Goal: Entertainment & Leisure: Browse casually

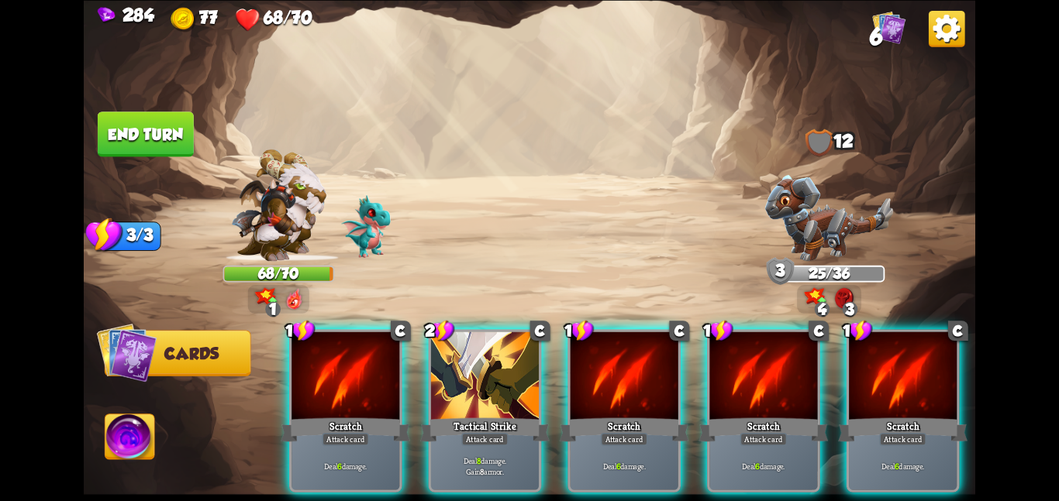
click at [436, 334] on div at bounding box center [485, 377] width 108 height 91
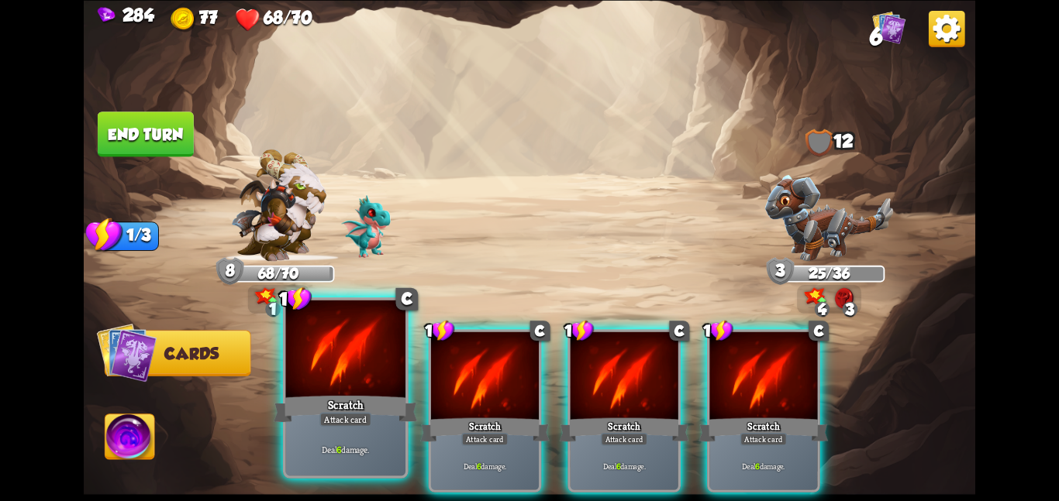
click at [347, 368] on div at bounding box center [345, 350] width 120 height 101
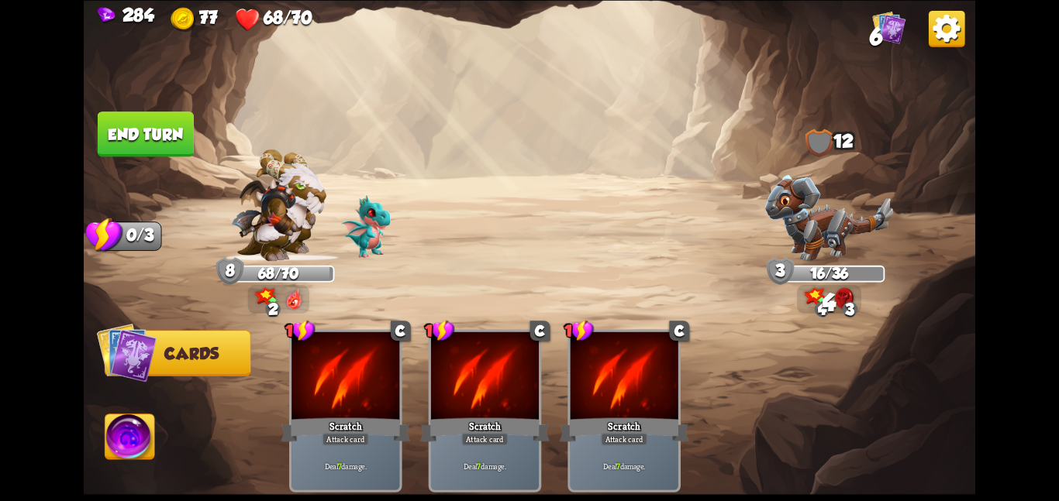
click at [160, 143] on button "End turn" at bounding box center [146, 134] width 96 height 45
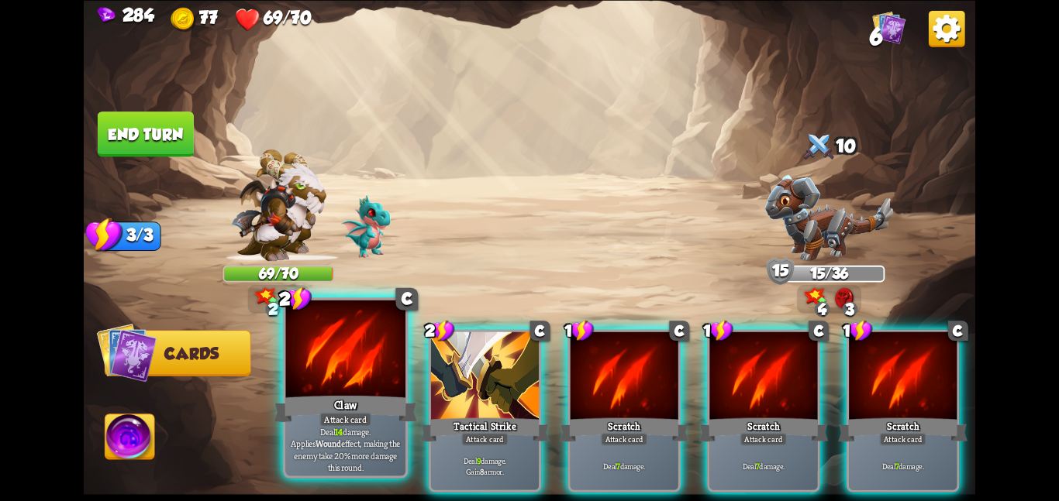
click at [338, 389] on div at bounding box center [345, 350] width 120 height 101
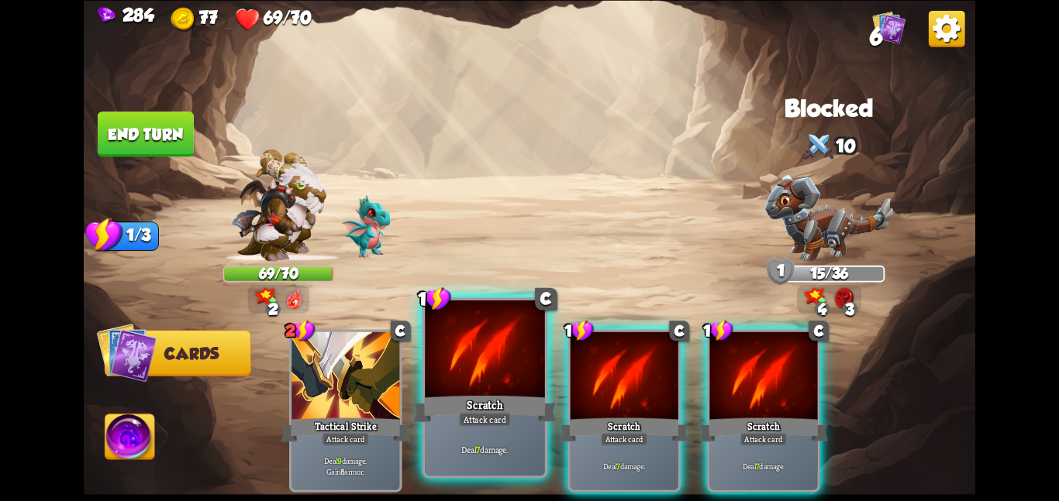
click at [446, 376] on div at bounding box center [485, 350] width 120 height 101
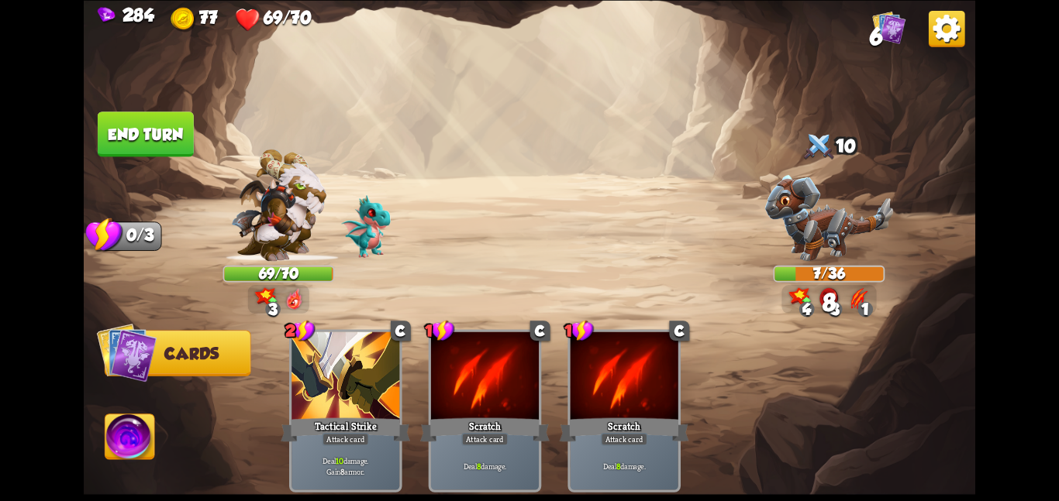
click at [108, 431] on img at bounding box center [130, 440] width 50 height 50
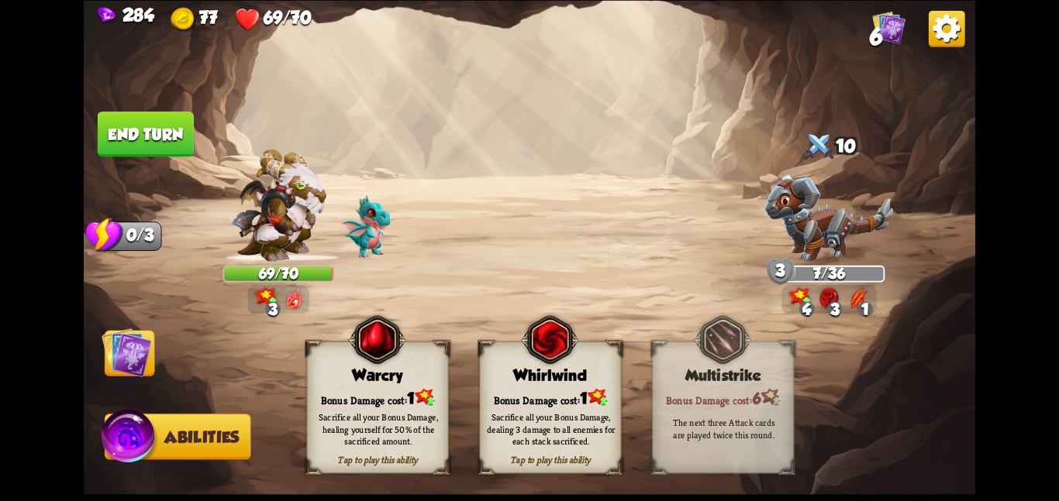
click at [482, 402] on div "Sacrifice all your Bonus Damage, dealing 3 damage to all enemies for each stack…" at bounding box center [551, 429] width 142 height 56
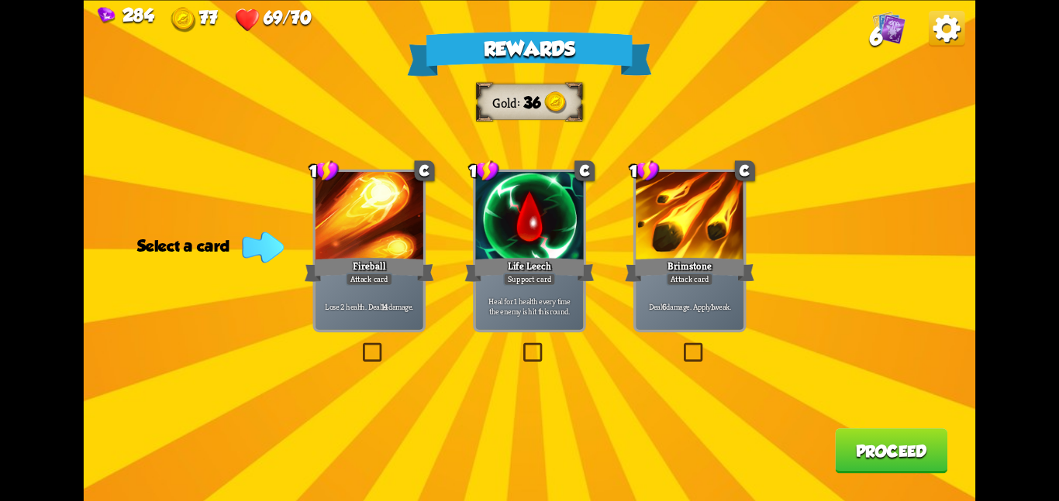
click at [633, 218] on div "1 C Brimstone Attack card Deal 6 damage. Apply 1 weak." at bounding box center [689, 250] width 113 height 163
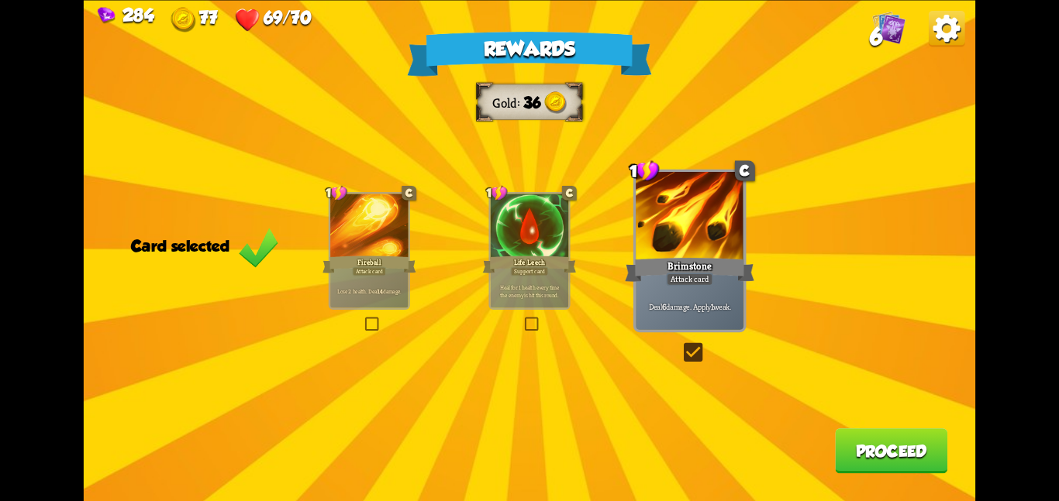
click at [854, 449] on button "Proceed" at bounding box center [891, 451] width 112 height 45
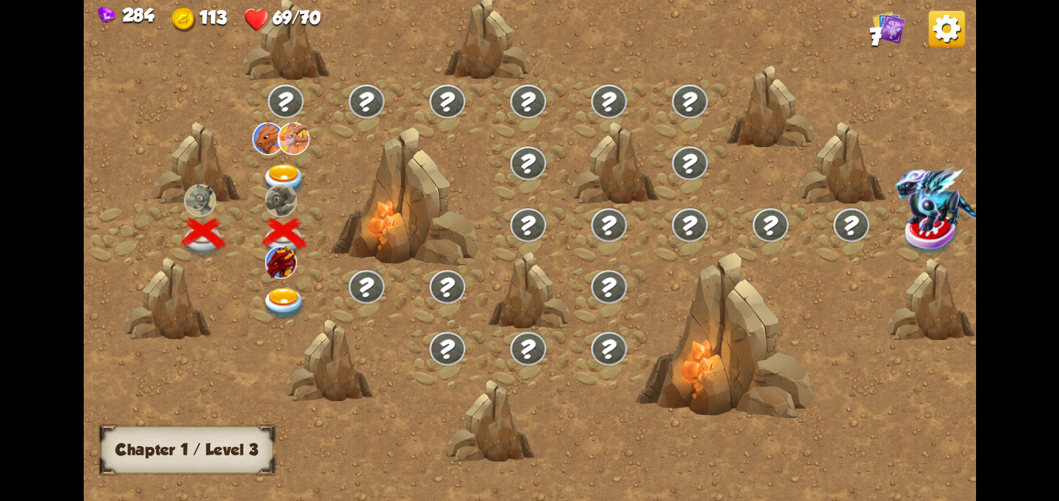
click at [282, 284] on div at bounding box center [285, 295] width 81 height 62
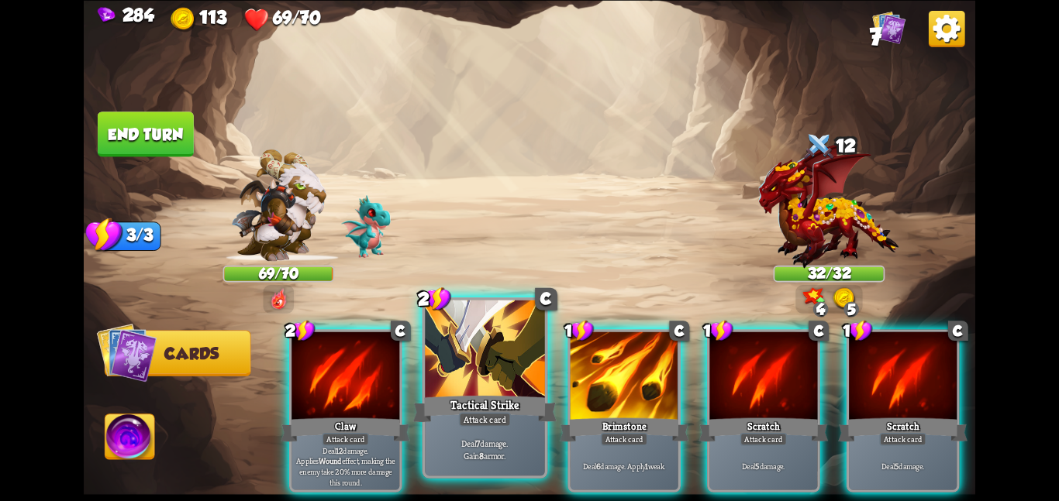
click at [470, 390] on div at bounding box center [485, 350] width 120 height 101
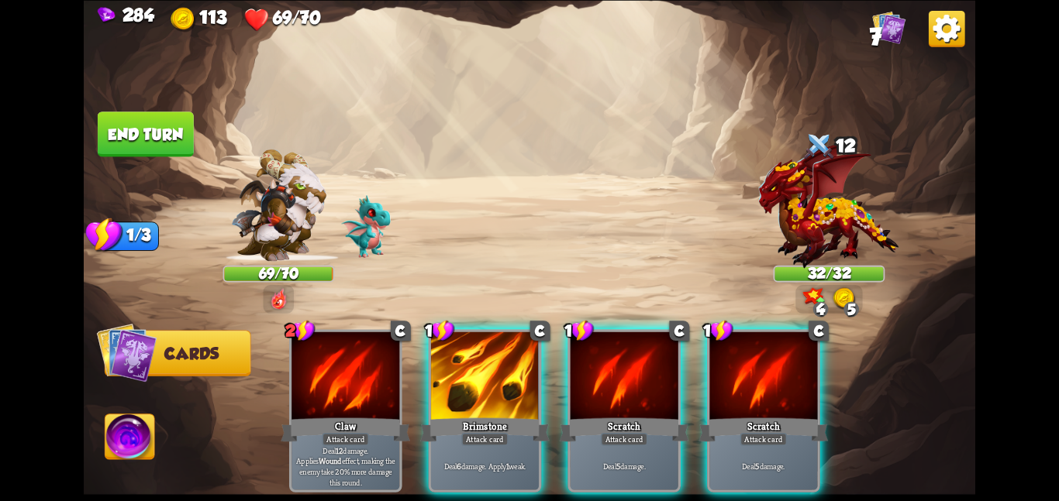
click at [470, 390] on div at bounding box center [485, 377] width 108 height 91
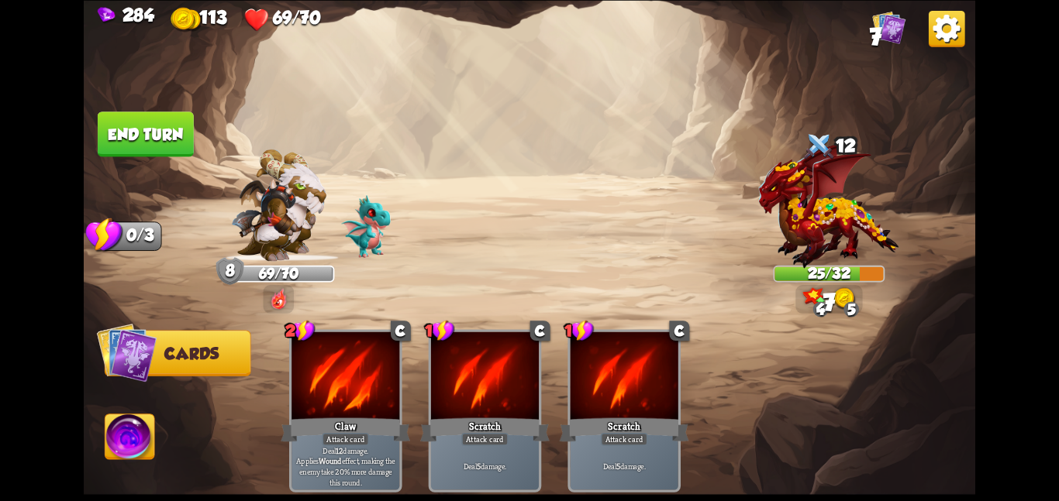
click at [144, 119] on button "End turn" at bounding box center [146, 134] width 96 height 45
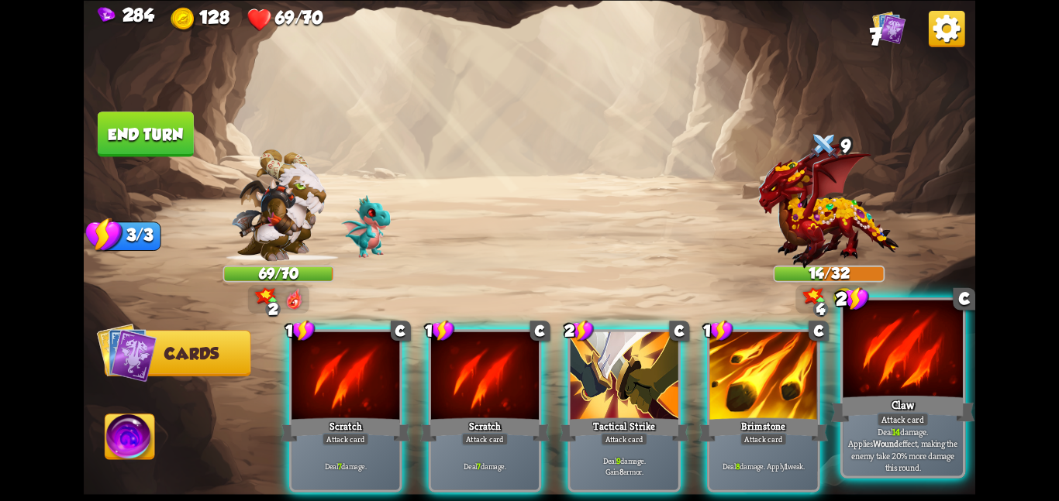
click at [922, 384] on div at bounding box center [902, 350] width 120 height 101
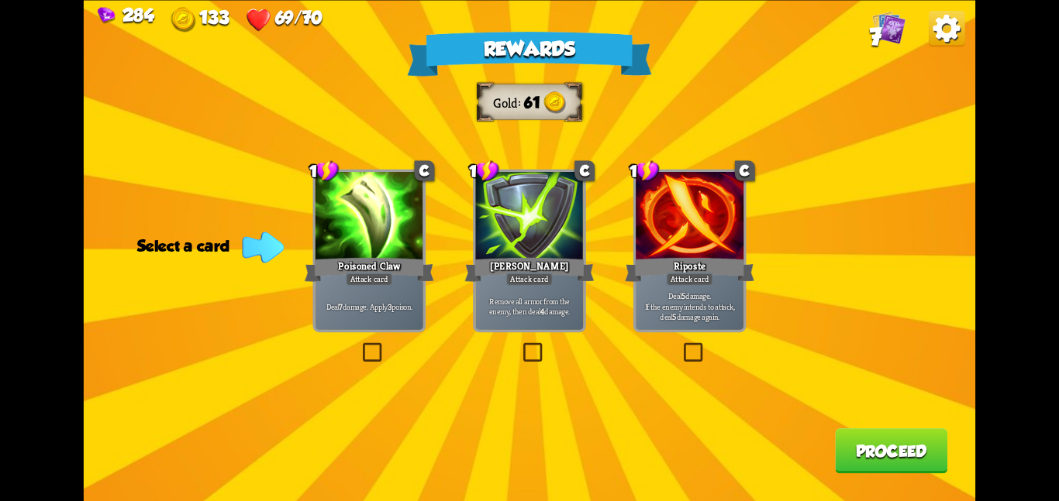
click at [332, 285] on div "Deal 7 damage. Apply 3 poison." at bounding box center [369, 306] width 108 height 47
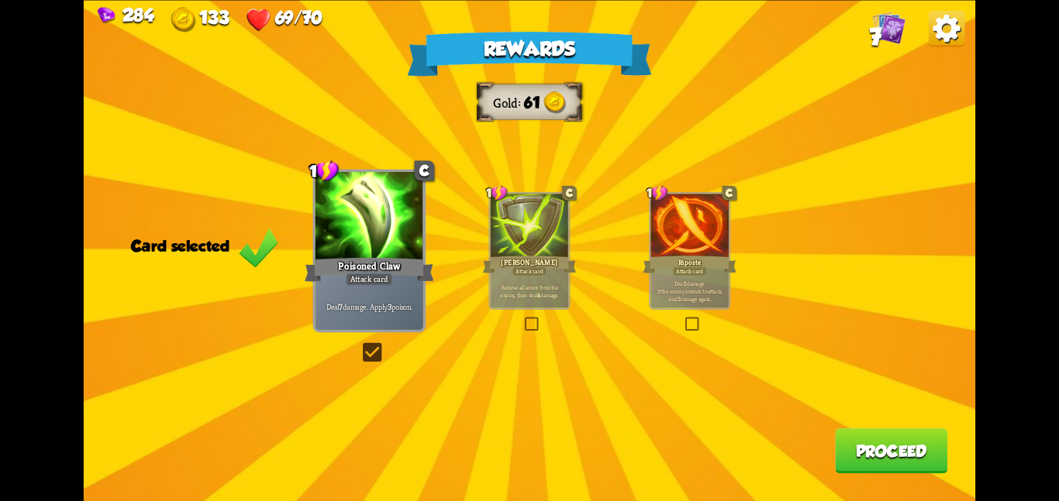
click at [892, 432] on button "Proceed" at bounding box center [891, 451] width 112 height 45
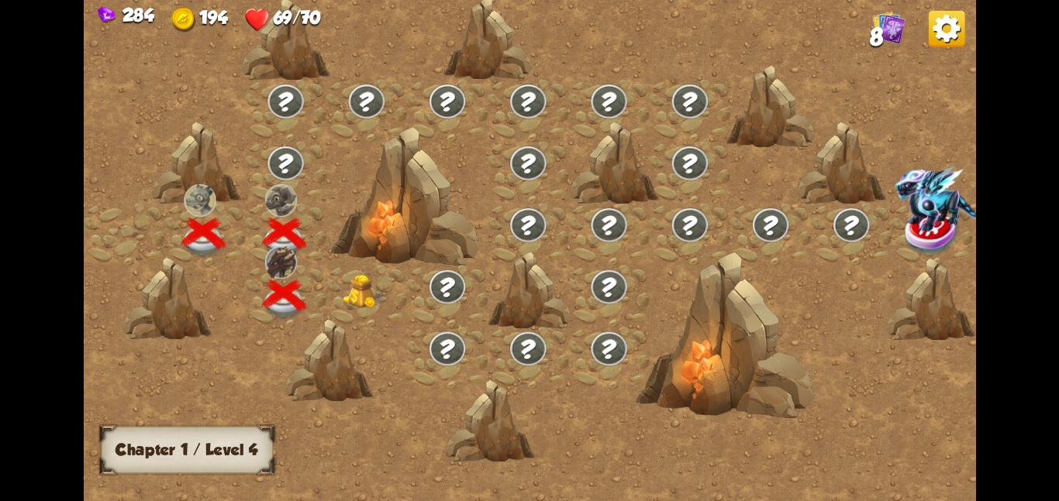
click at [350, 302] on img at bounding box center [365, 291] width 45 height 34
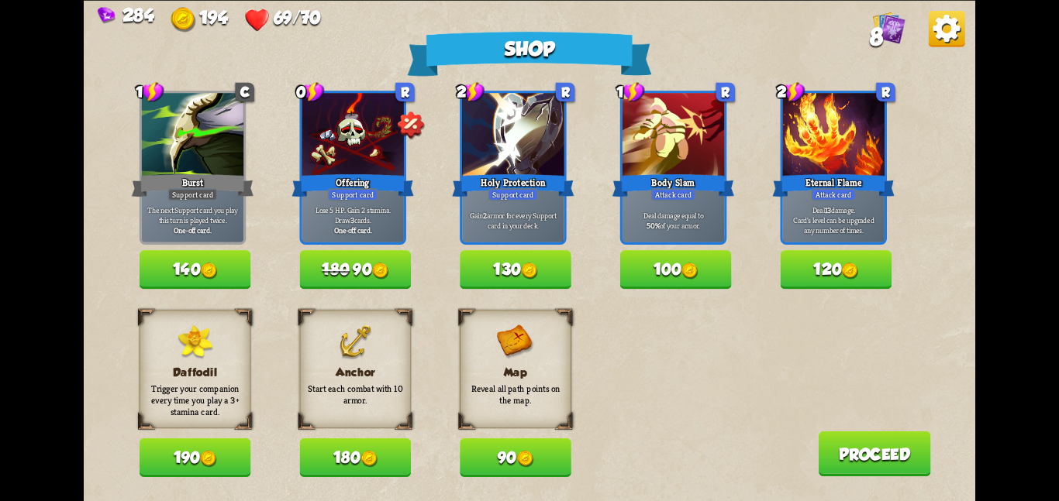
click at [460, 451] on button "90" at bounding box center [516, 458] width 112 height 39
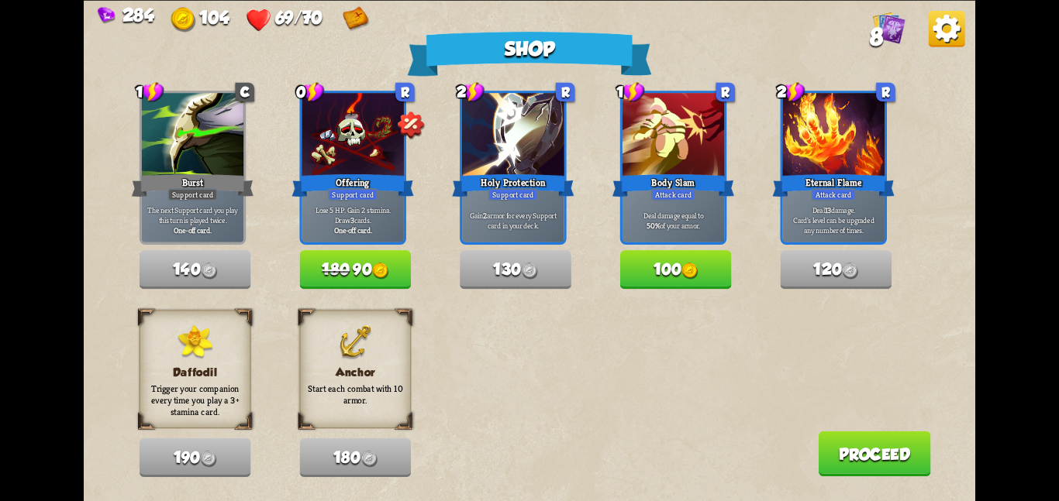
click at [856, 443] on button "Proceed" at bounding box center [874, 453] width 112 height 45
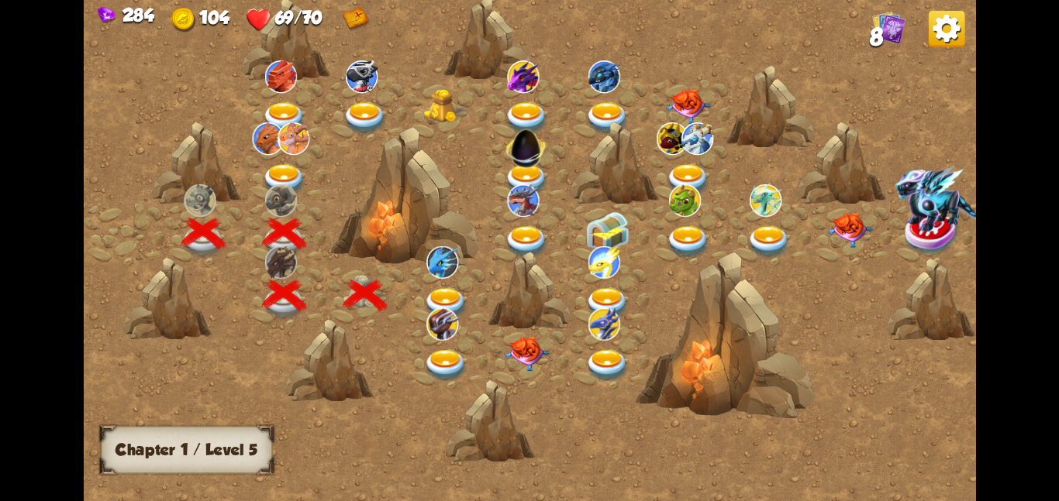
click at [438, 284] on div at bounding box center [447, 295] width 81 height 62
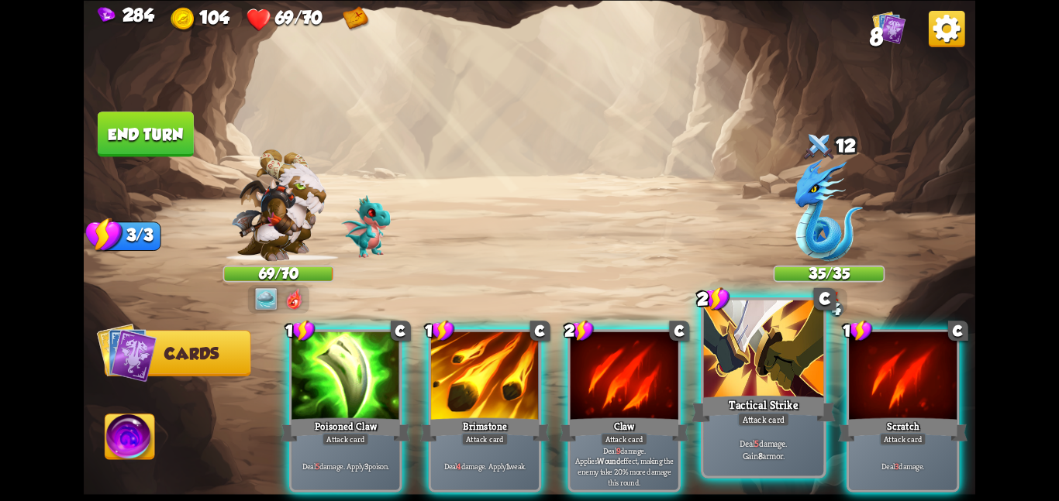
click at [725, 378] on div at bounding box center [764, 350] width 120 height 101
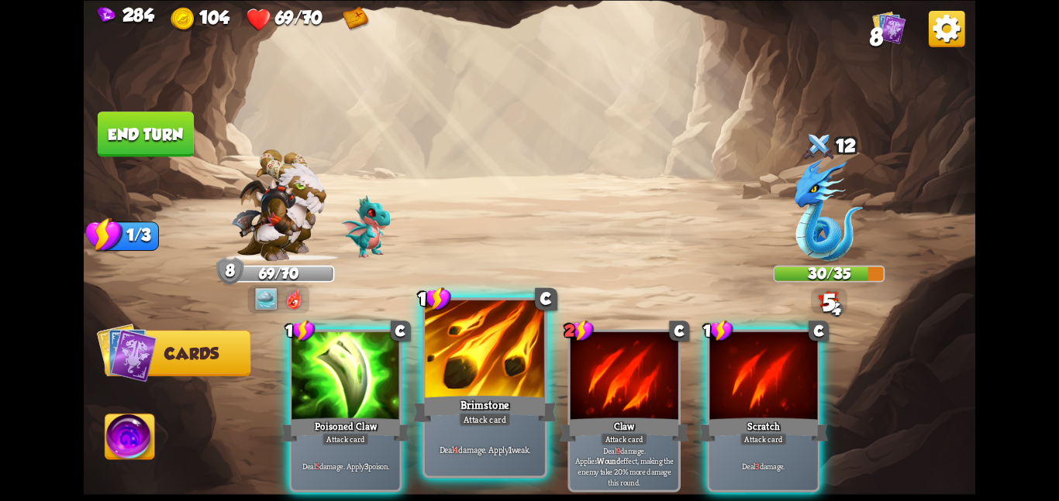
click at [495, 391] on div at bounding box center [485, 350] width 120 height 101
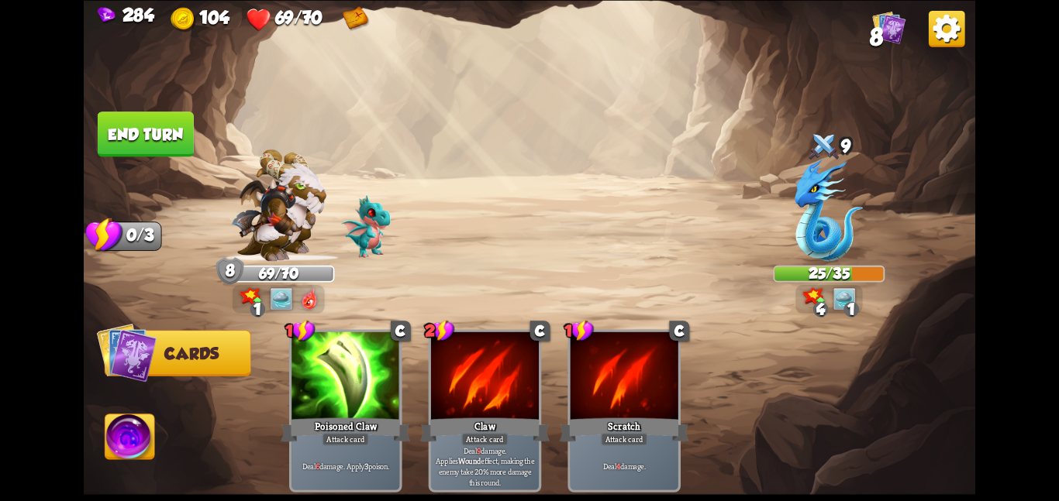
click at [155, 134] on button "End turn" at bounding box center [146, 134] width 96 height 45
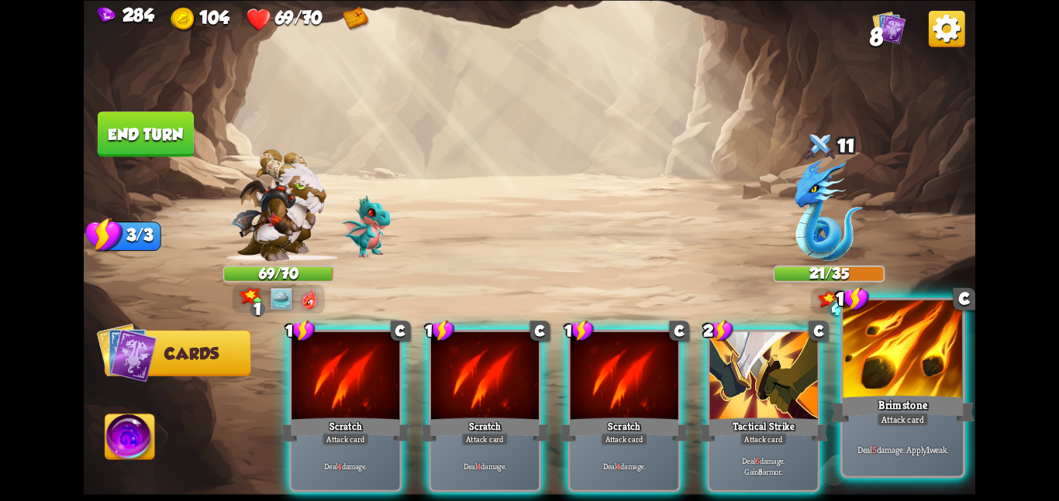
click at [887, 398] on div "Brimstone" at bounding box center [902, 409] width 143 height 32
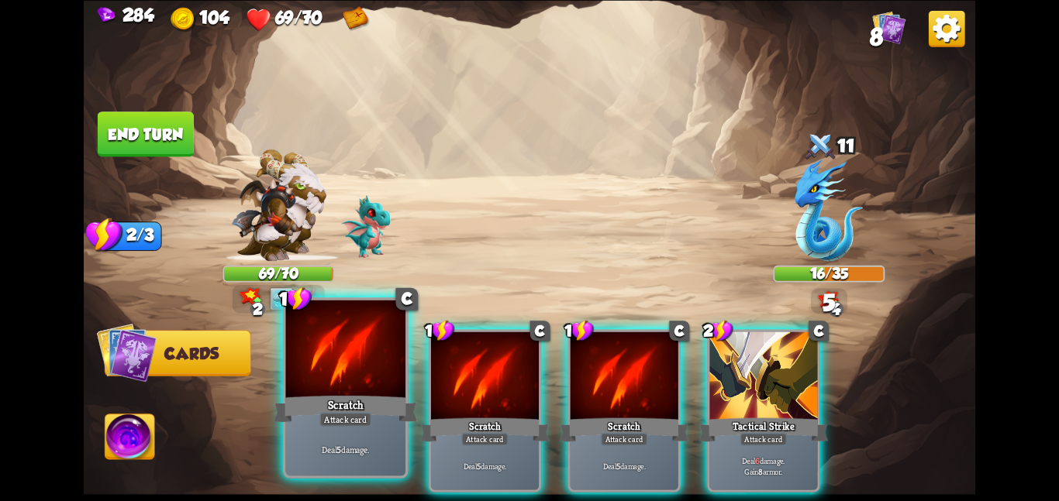
click at [337, 383] on div at bounding box center [345, 350] width 120 height 101
click at [337, 383] on div "1 C Scratch Attack card Deal 5 damage. 1 C Scratch Attack card Deal 5 damage. 1…" at bounding box center [618, 389] width 713 height 223
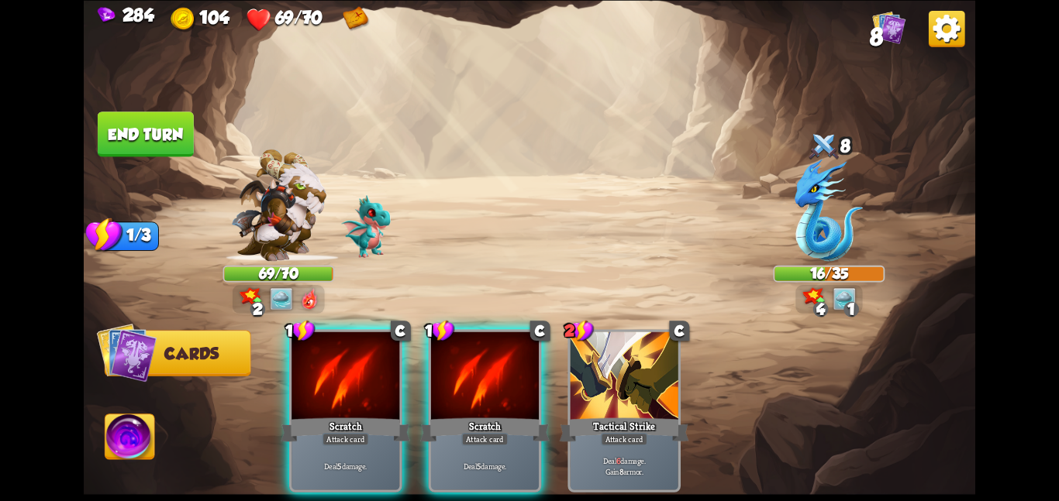
click at [337, 383] on div at bounding box center [345, 377] width 108 height 91
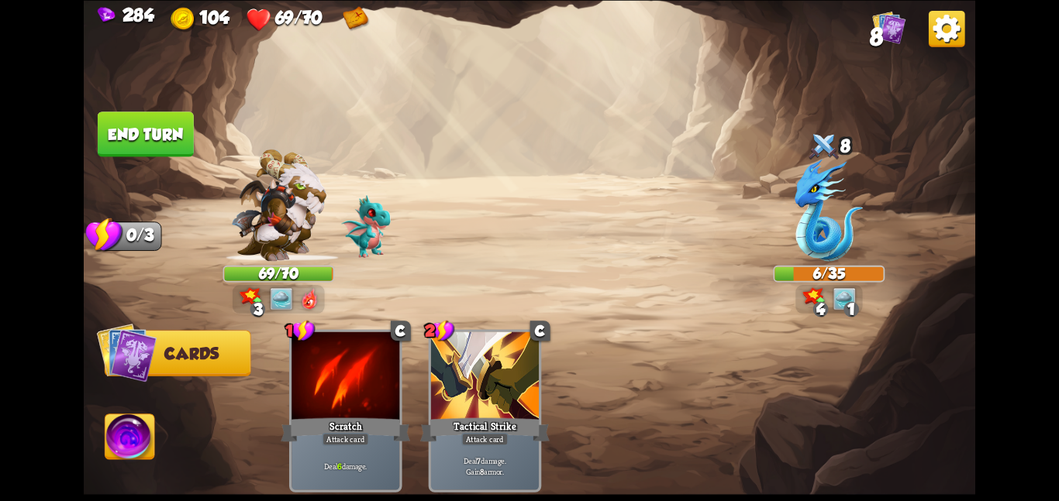
click at [126, 443] on img at bounding box center [130, 440] width 50 height 50
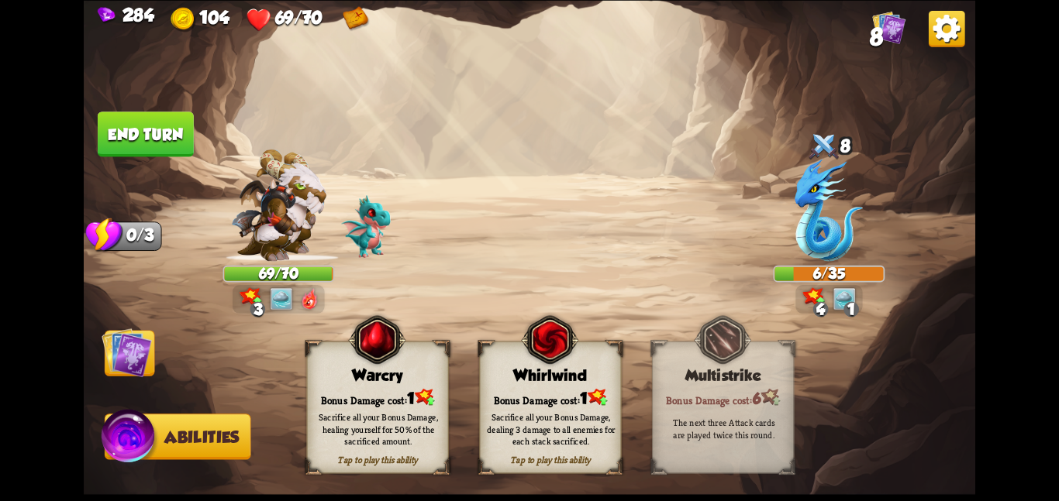
click at [509, 378] on div "Whirlwind" at bounding box center [550, 376] width 141 height 18
